Goal: Check status: Check status

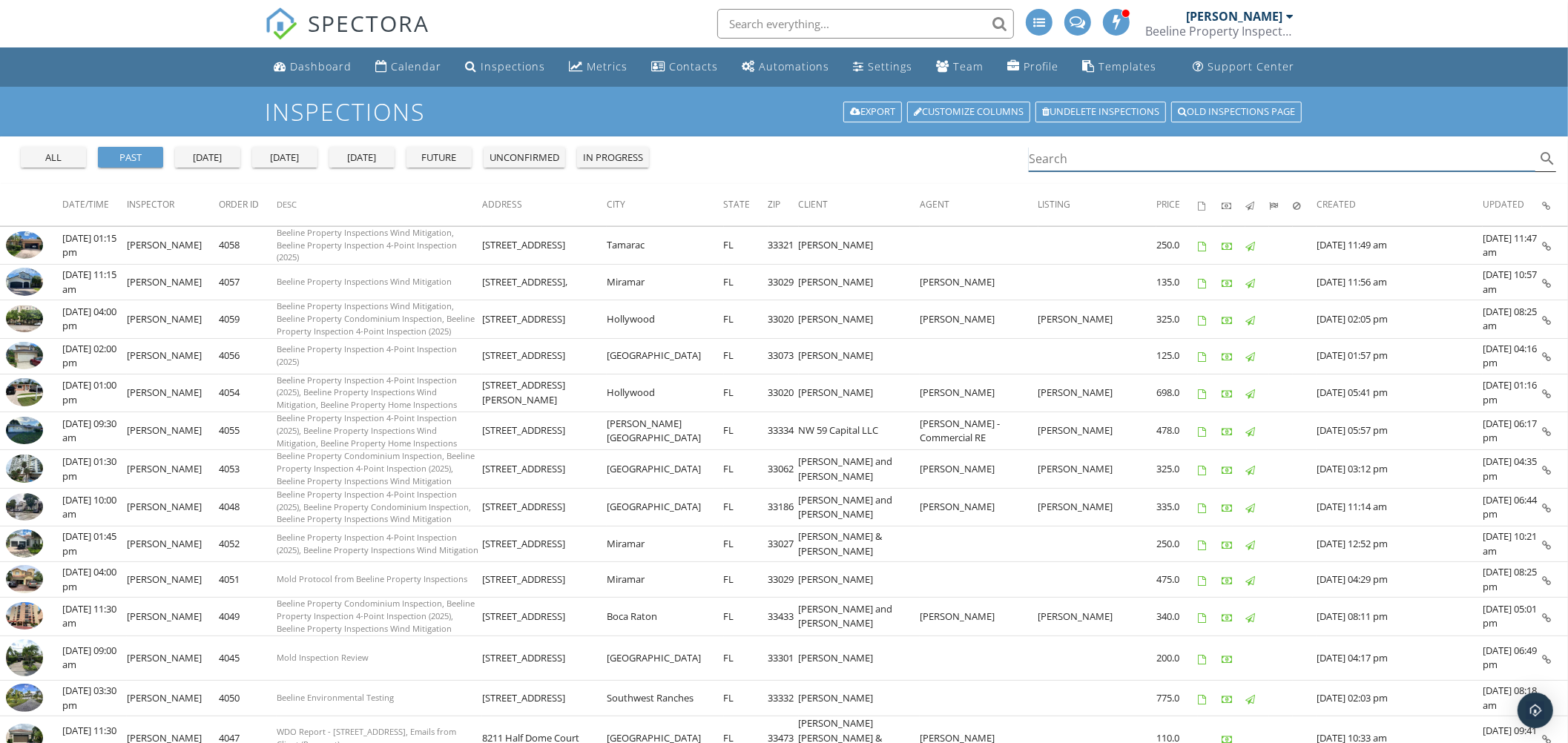
click at [1042, 163] on input "Search" at bounding box center [1282, 159] width 506 height 24
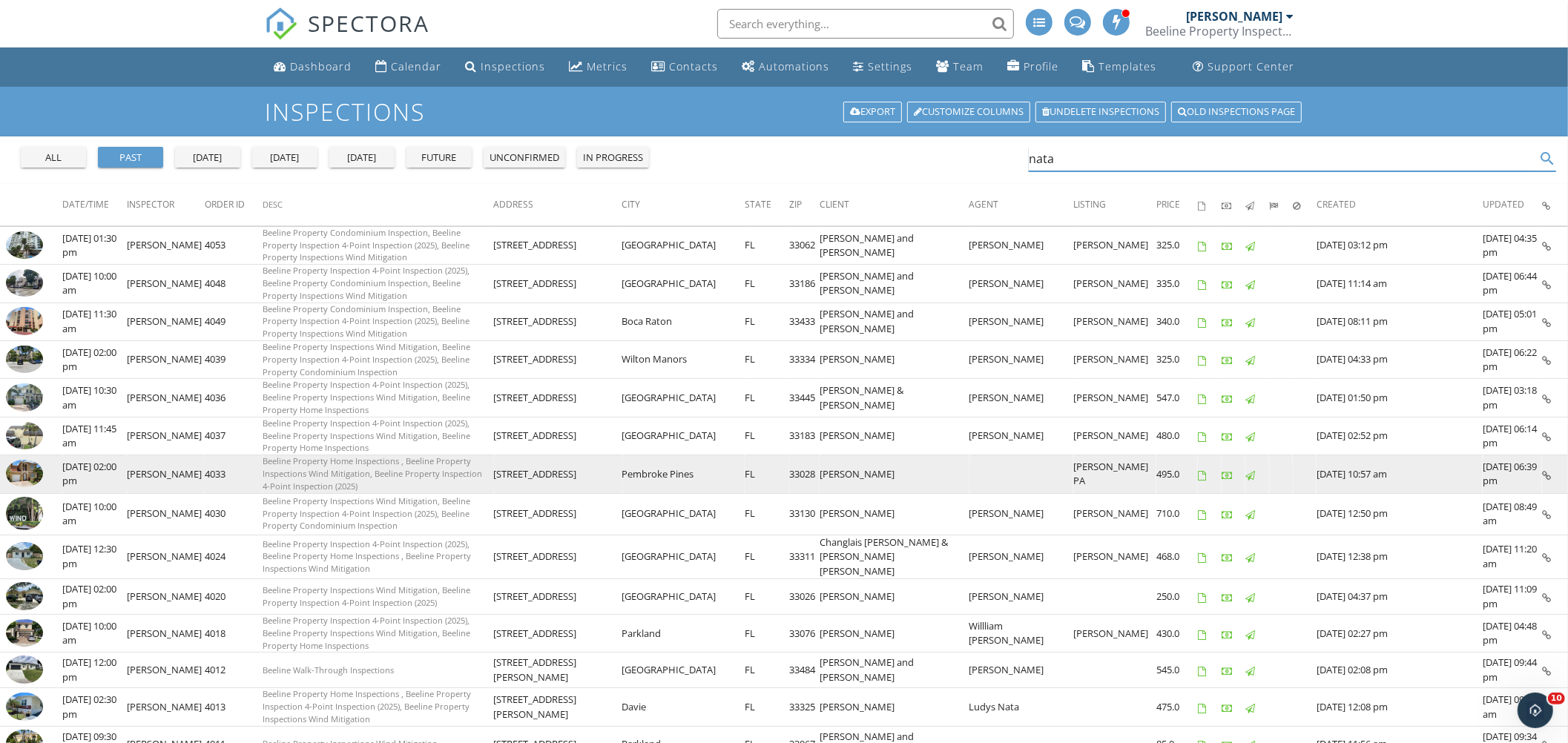
type input "nata"
click at [25, 460] on img at bounding box center [24, 474] width 37 height 28
click at [22, 460] on img at bounding box center [24, 474] width 37 height 28
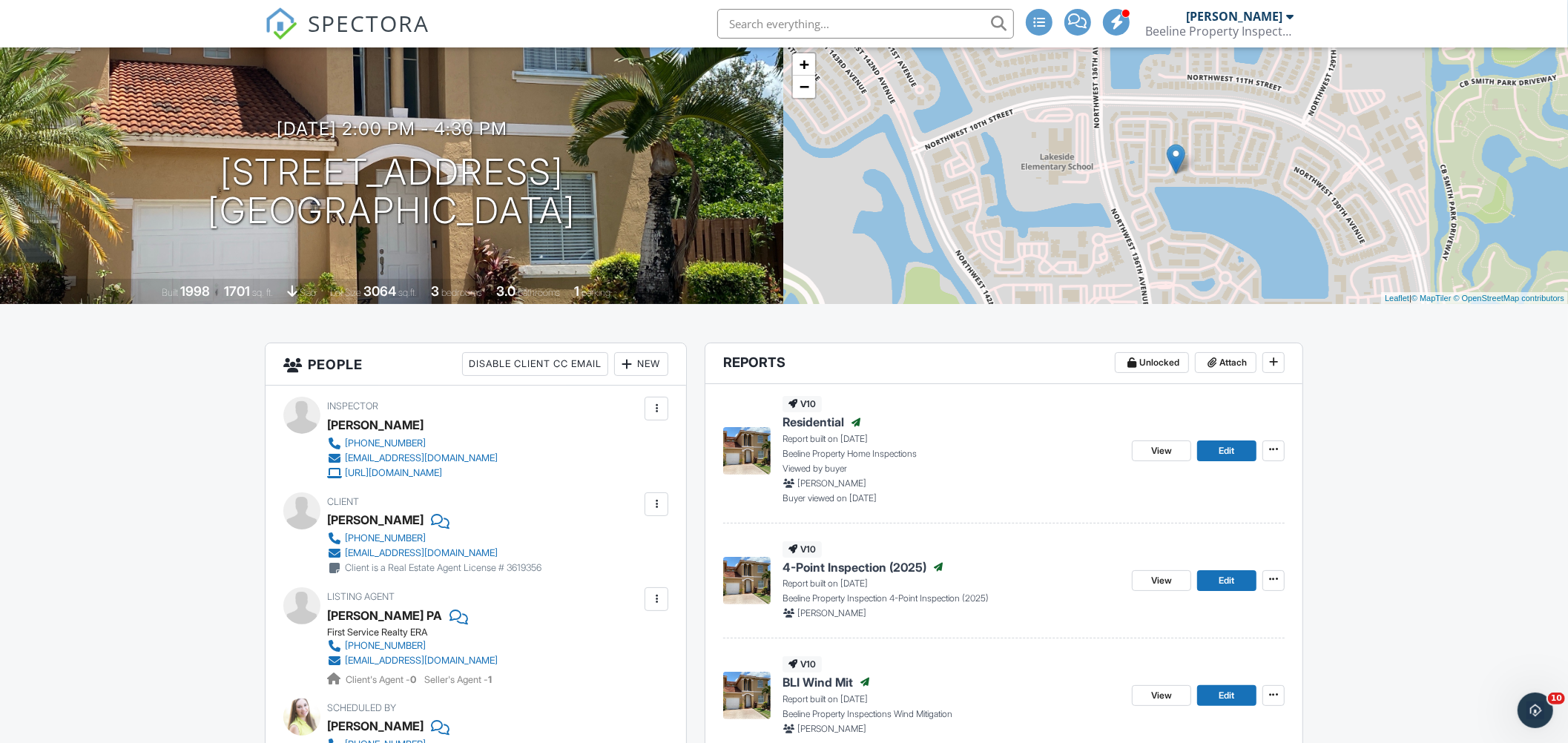
scroll to position [132, 0]
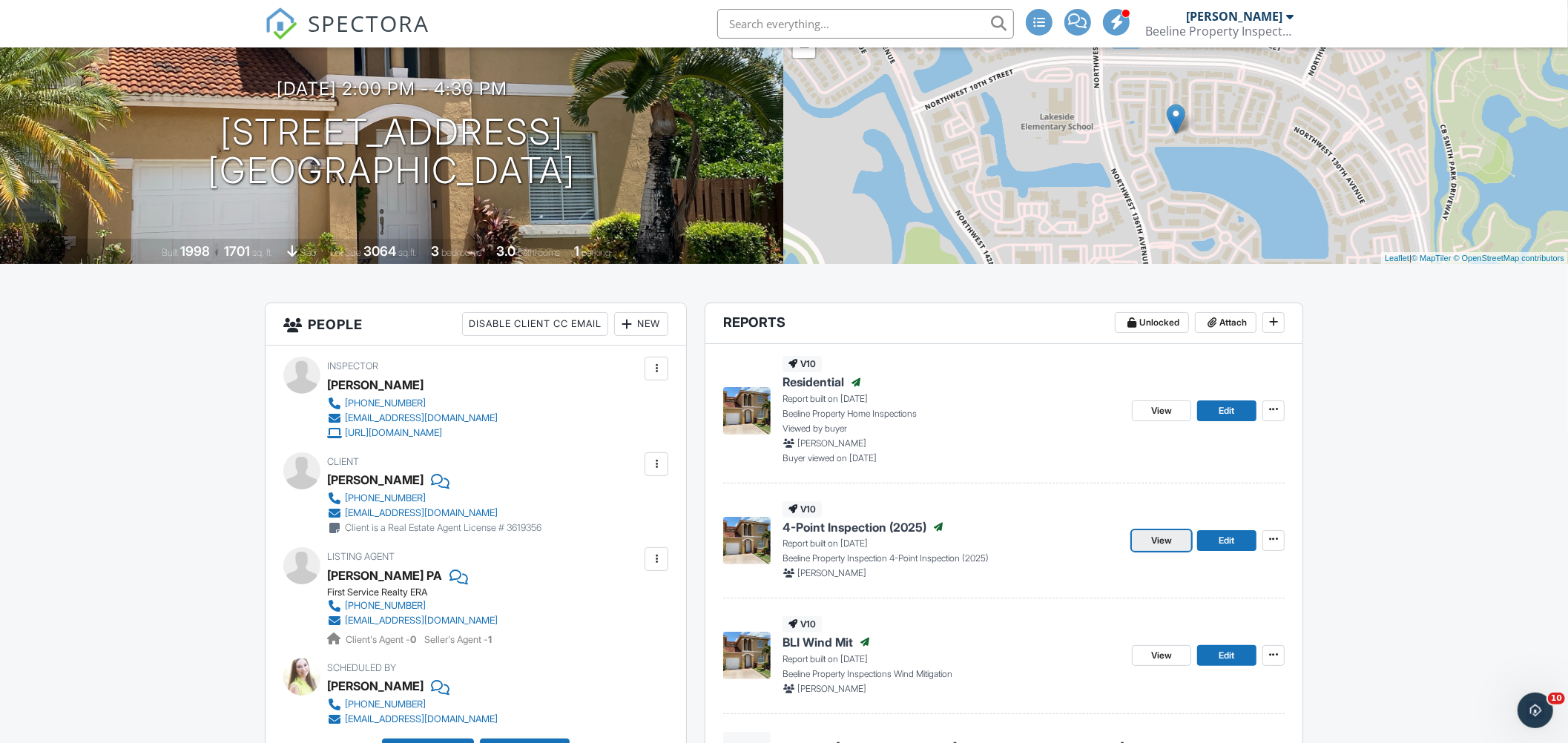
click at [1155, 540] on span "View" at bounding box center [1161, 541] width 20 height 15
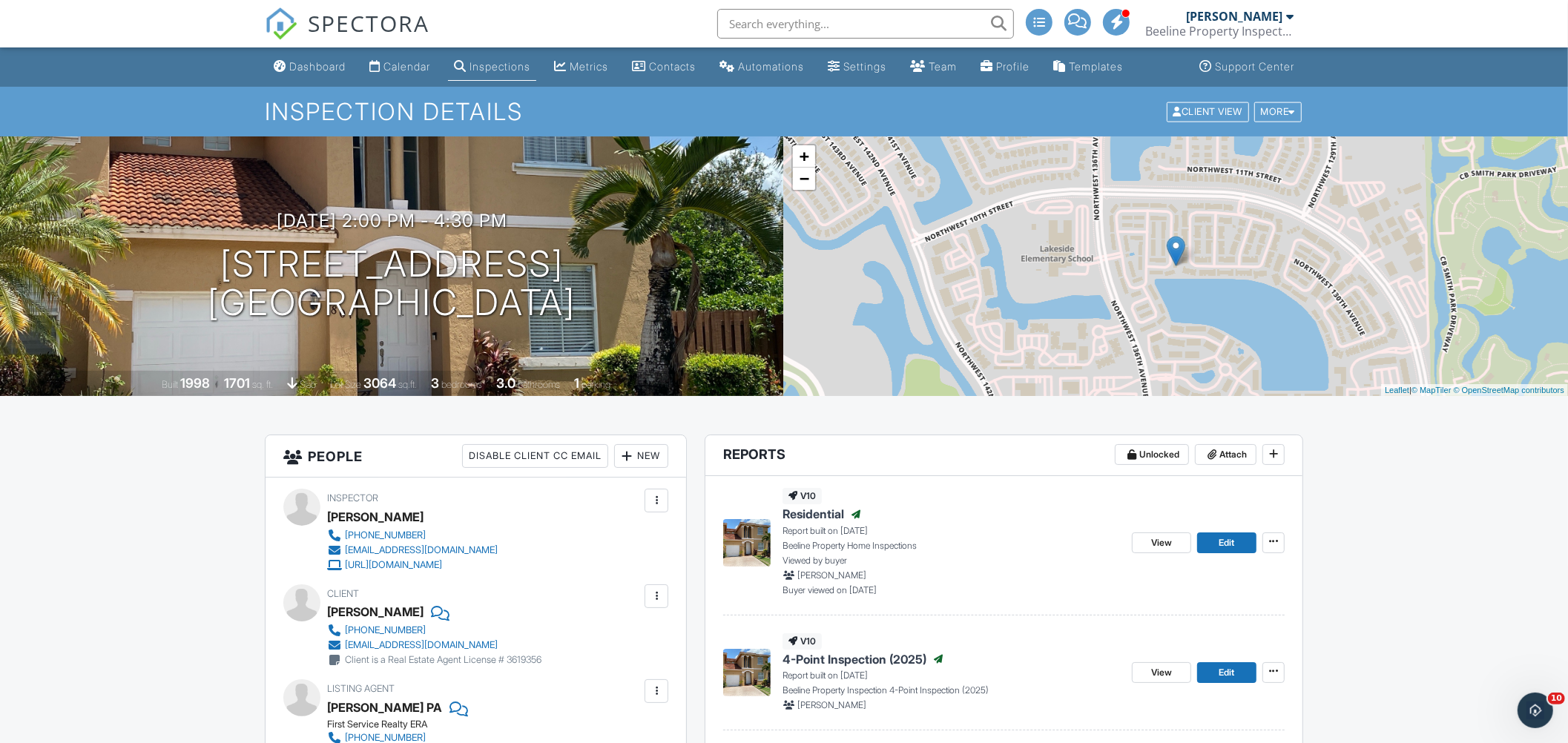
scroll to position [132, 0]
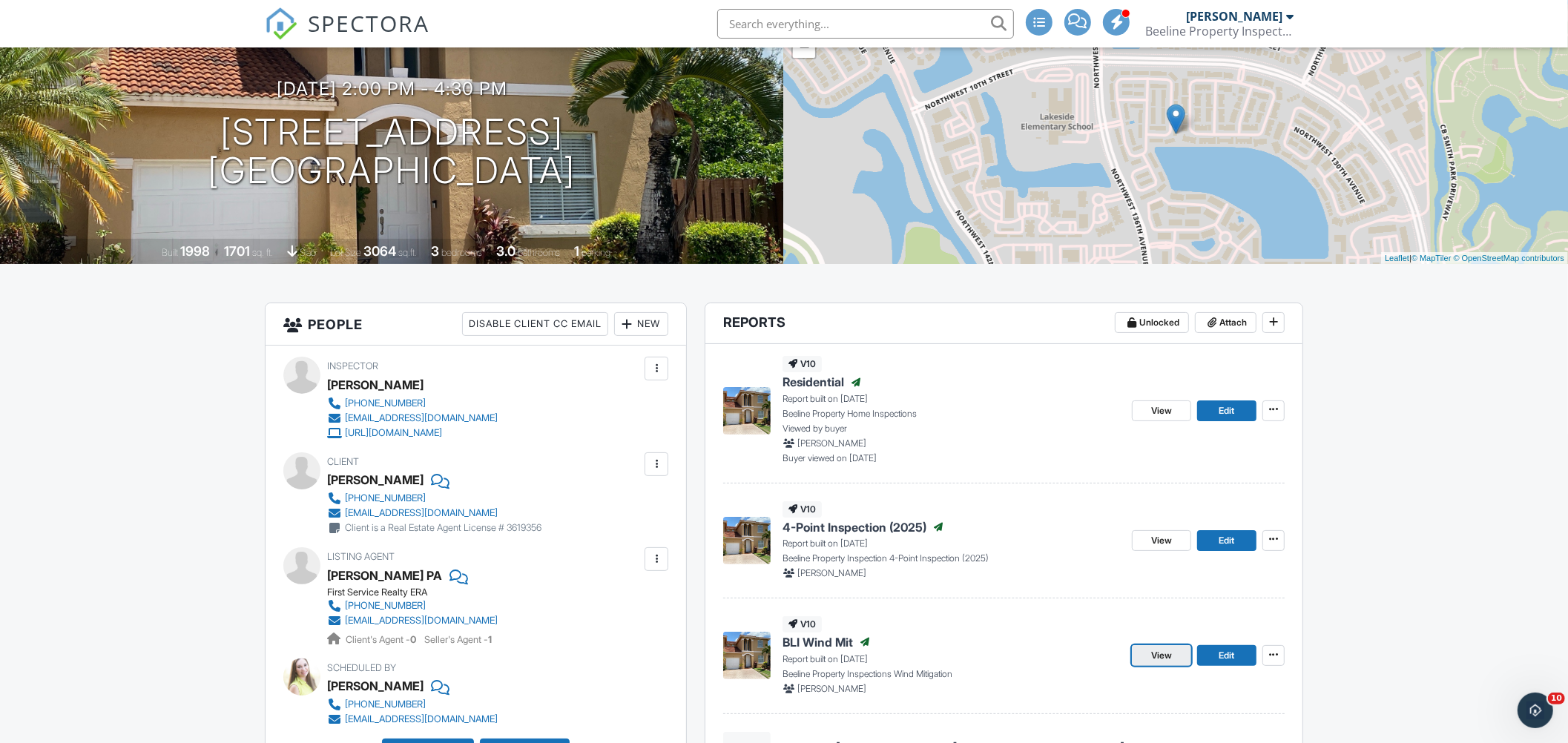
click at [1146, 645] on link "View" at bounding box center [1162, 655] width 59 height 20
